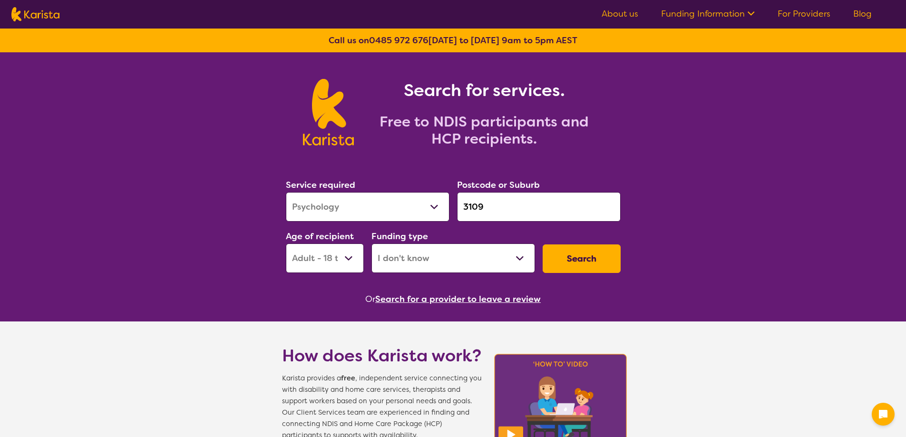
select select "Psychology"
select select "AD"
select select "i-don-t-know"
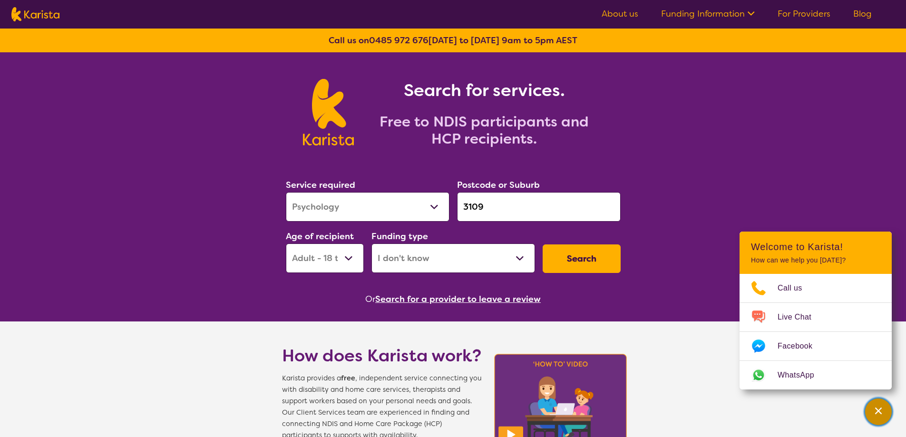
click at [877, 411] on icon "Channel Menu" at bounding box center [878, 411] width 10 height 10
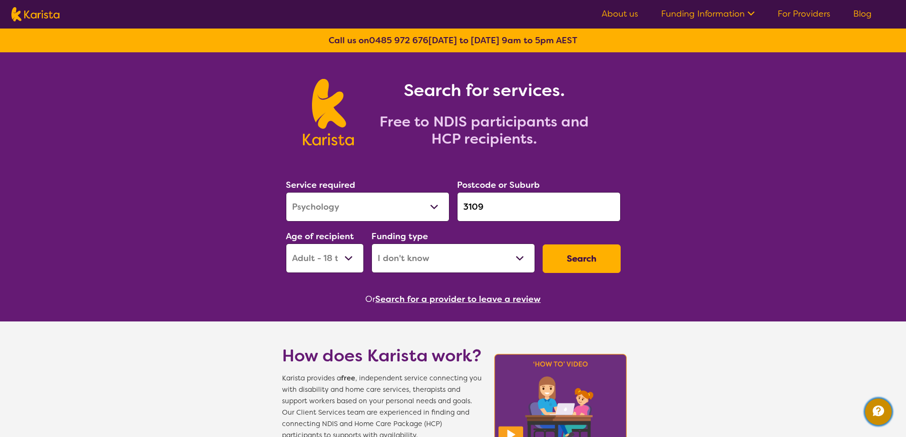
click at [879, 408] on icon "Channel Menu" at bounding box center [877, 410] width 19 height 19
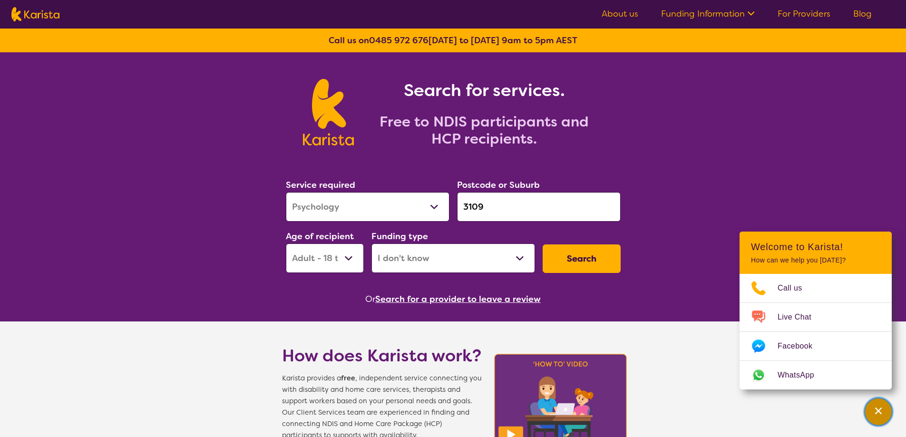
click at [879, 408] on icon "Channel Menu" at bounding box center [878, 411] width 10 height 10
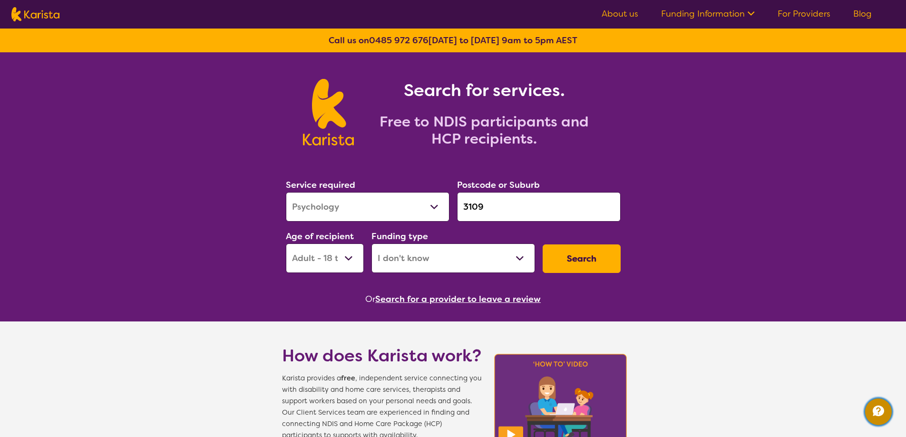
click at [879, 408] on icon "Channel Menu" at bounding box center [877, 410] width 19 height 19
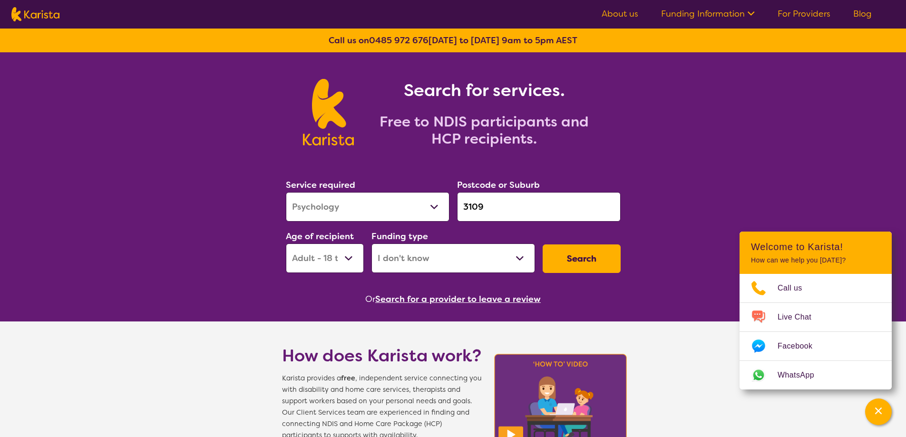
click at [631, 13] on link "About us" at bounding box center [619, 13] width 37 height 11
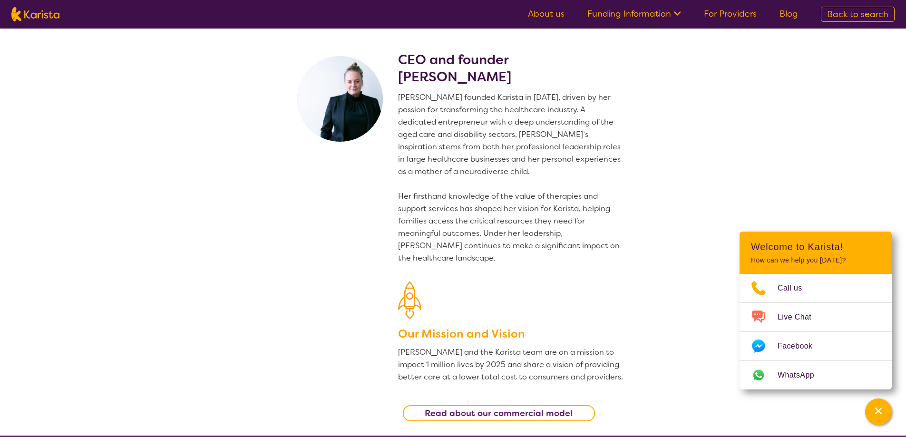
click at [34, 7] on img at bounding box center [35, 14] width 48 height 14
select select "Psychology"
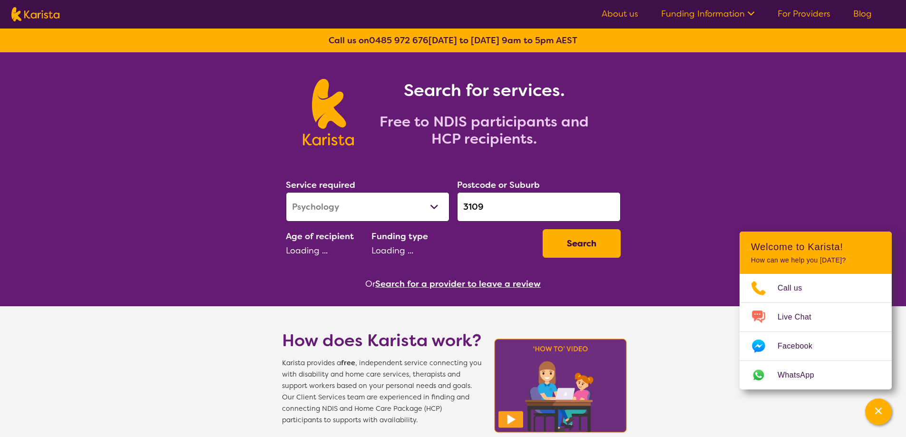
select select "AD"
select select "i-don-t-know"
